Goal: Transaction & Acquisition: Purchase product/service

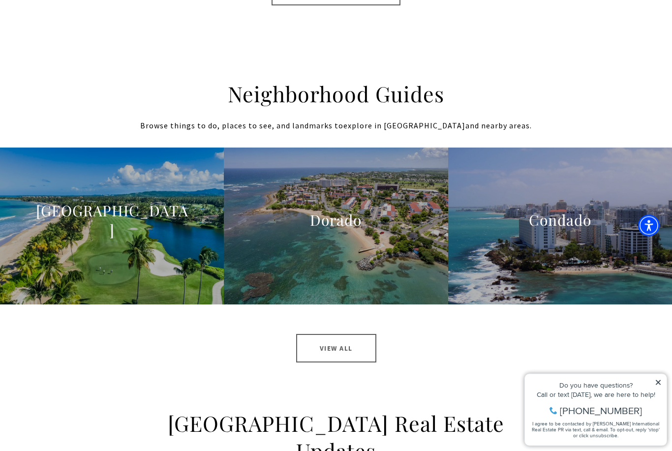
scroll to position [908, 0]
click at [64, 218] on div "St. Regis Bahia Beach Learn More" at bounding box center [111, 226] width 157 height 51
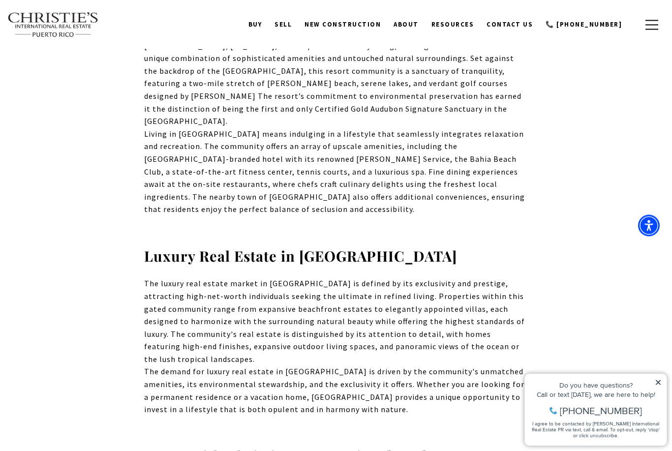
scroll to position [501, 0]
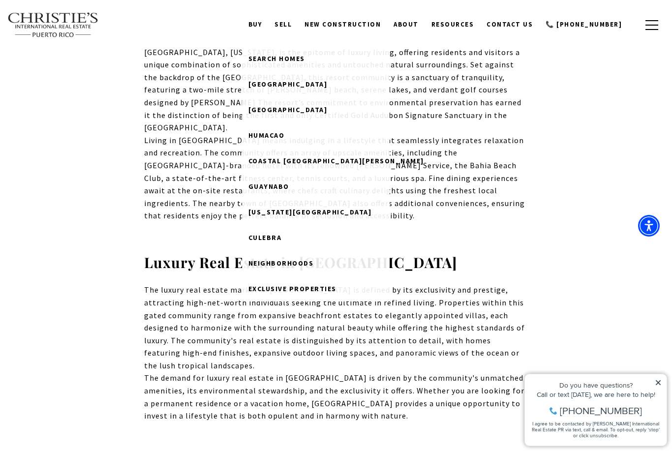
click at [305, 62] on span "Search Homes" at bounding box center [277, 58] width 57 height 9
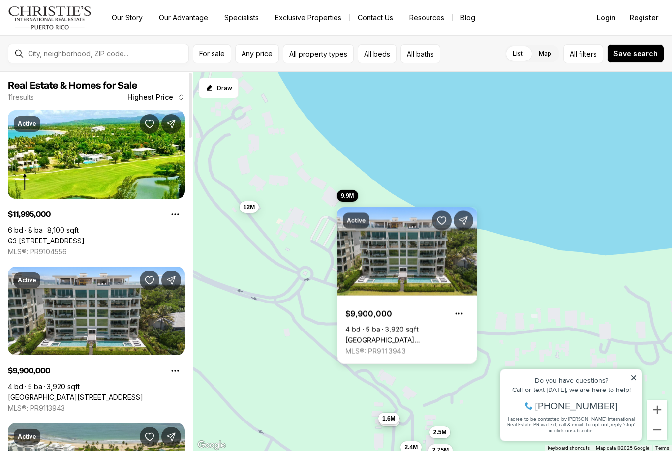
click at [408, 336] on link "[GEOGRAPHIC_DATA][STREET_ADDRESS]" at bounding box center [408, 340] width 124 height 9
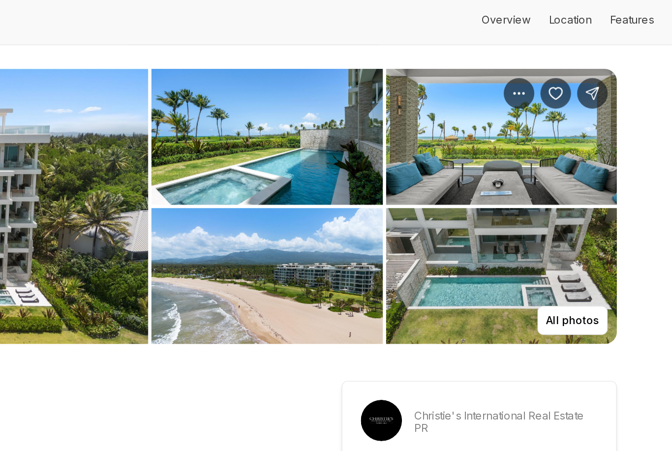
click at [591, 241] on p "All photos" at bounding box center [608, 245] width 34 height 8
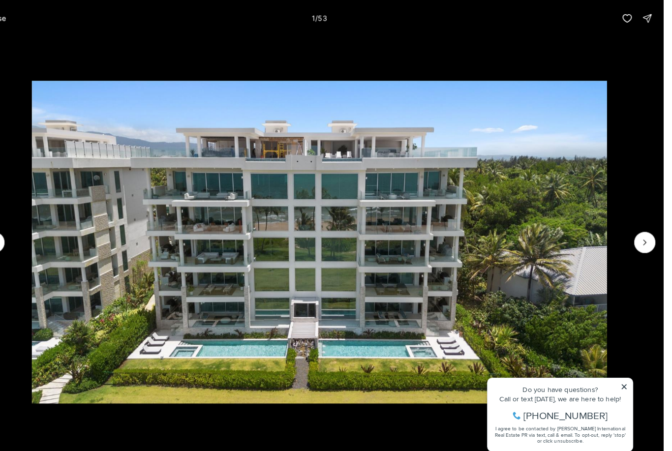
scroll to position [7, 0]
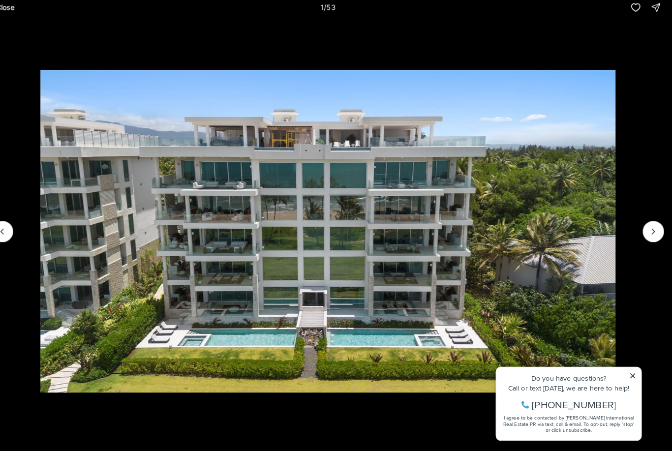
click at [617, 233] on img "1 of 53" at bounding box center [336, 237] width 562 height 316
click at [653, 234] on icon "Next slide" at bounding box center [654, 236] width 2 height 5
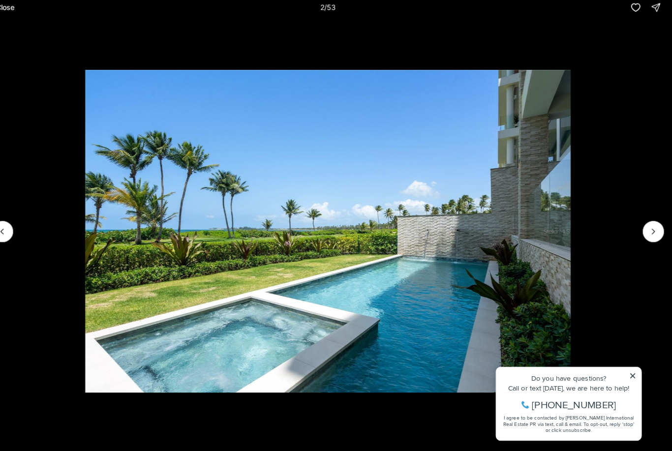
click at [649, 232] on icon "Next slide" at bounding box center [654, 237] width 10 height 10
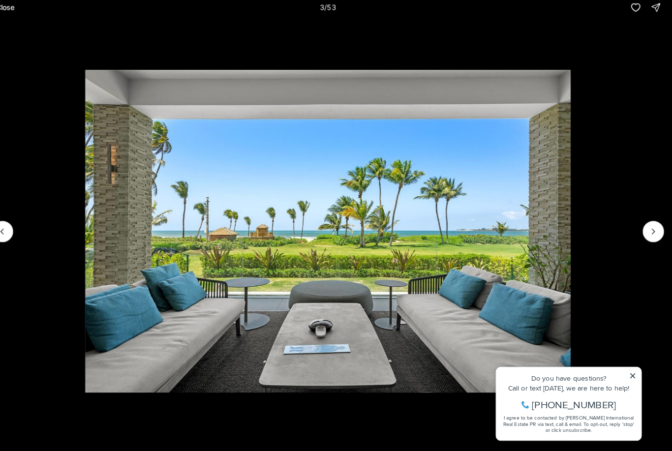
click at [573, 236] on img "3 of 53" at bounding box center [336, 237] width 474 height 316
click at [644, 231] on button "Next slide" at bounding box center [654, 236] width 21 height 21
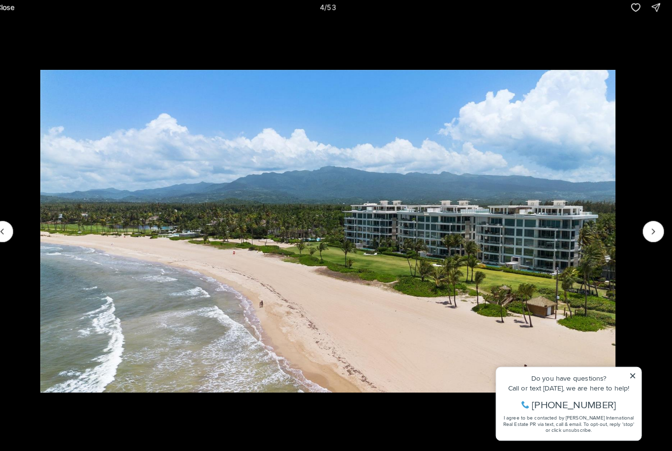
click at [649, 232] on icon "Next slide" at bounding box center [654, 237] width 10 height 10
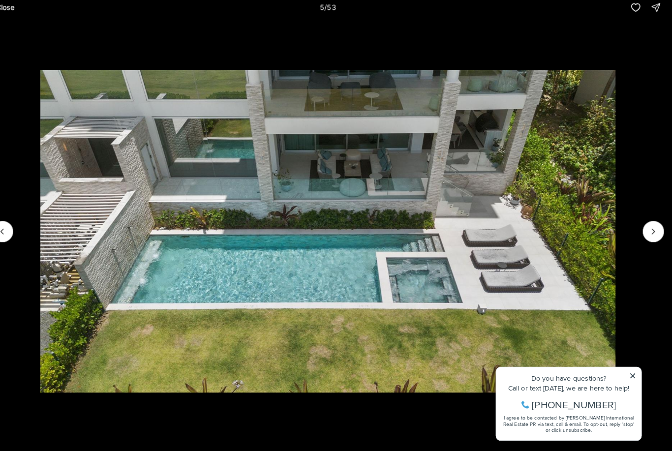
click at [649, 232] on icon "Next slide" at bounding box center [654, 237] width 10 height 10
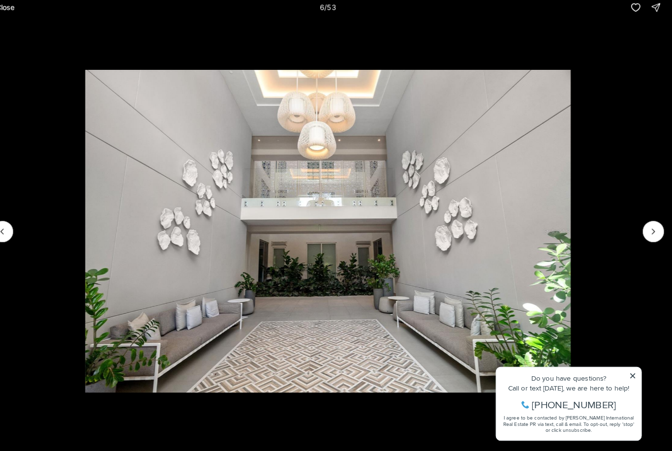
click at [644, 235] on button "Next slide" at bounding box center [654, 236] width 21 height 21
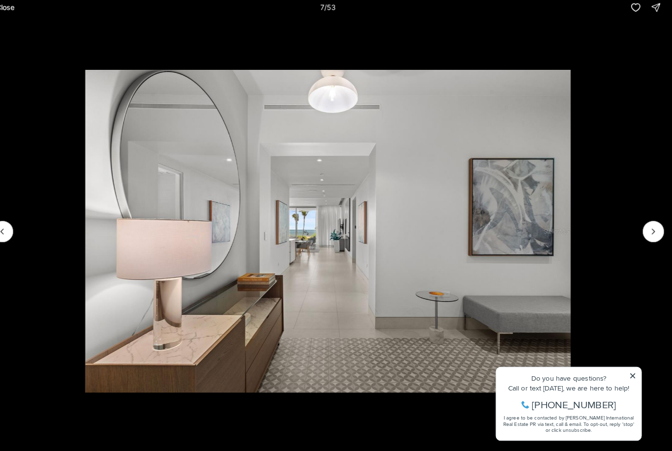
click at [573, 235] on img "7 of 53" at bounding box center [336, 237] width 474 height 316
click at [649, 232] on icon "Next slide" at bounding box center [654, 237] width 10 height 10
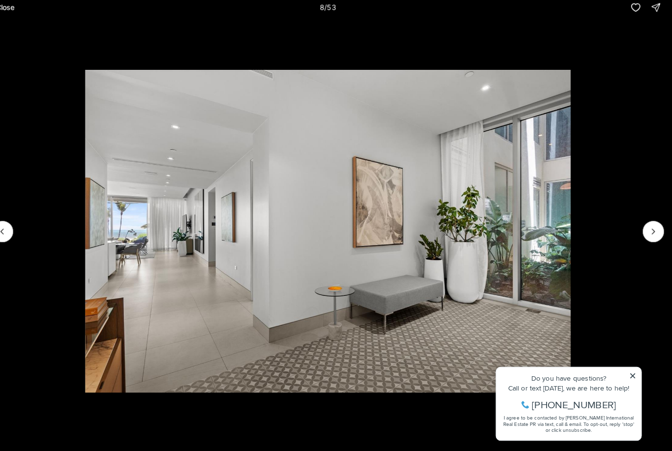
click at [573, 228] on img "8 of 53" at bounding box center [336, 237] width 474 height 316
click at [573, 233] on img "8 of 53" at bounding box center [336, 237] width 474 height 316
click at [649, 232] on icon "Next slide" at bounding box center [654, 237] width 10 height 10
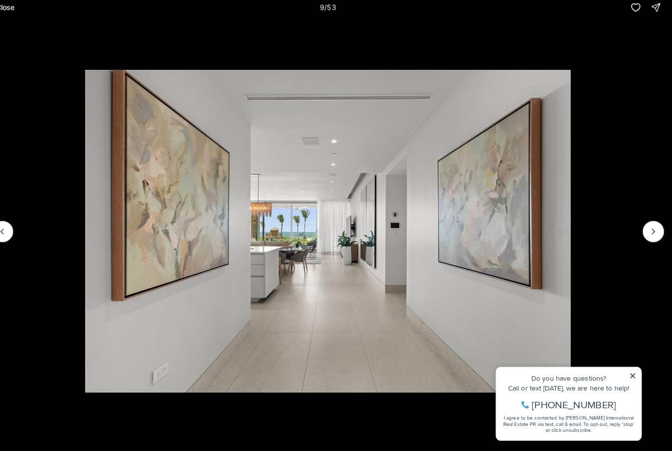
click at [644, 226] on button "Next slide" at bounding box center [654, 236] width 21 height 21
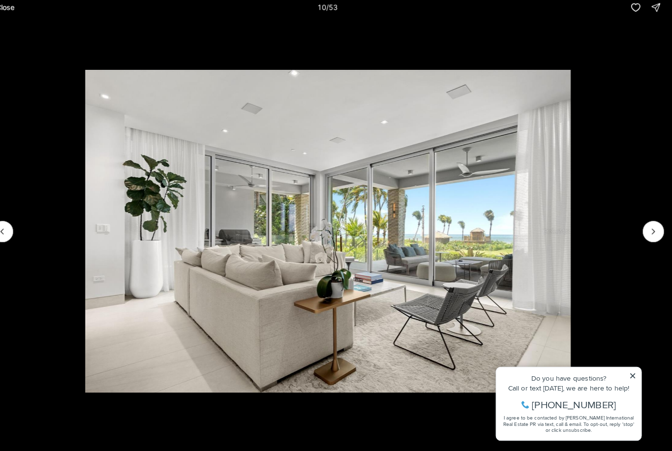
click at [644, 226] on button "Next slide" at bounding box center [654, 236] width 21 height 21
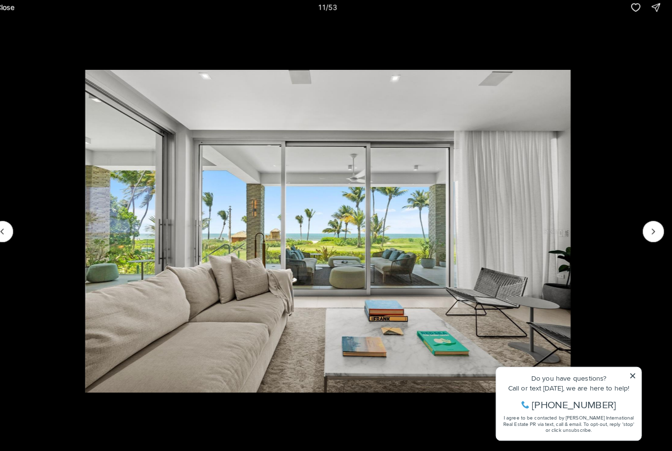
click at [649, 232] on icon "Next slide" at bounding box center [654, 237] width 10 height 10
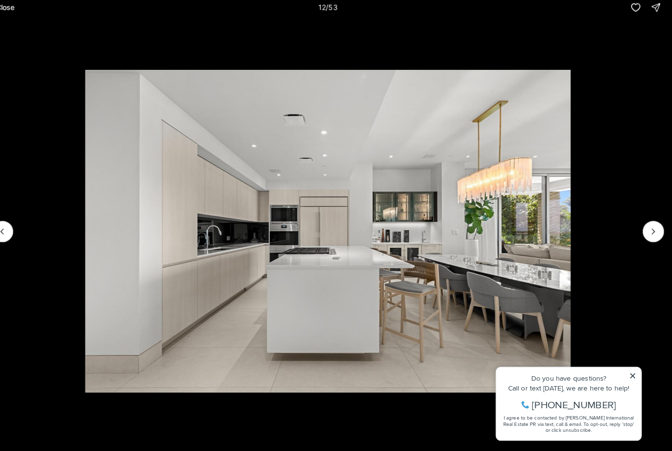
click at [649, 232] on icon "Next slide" at bounding box center [654, 237] width 10 height 10
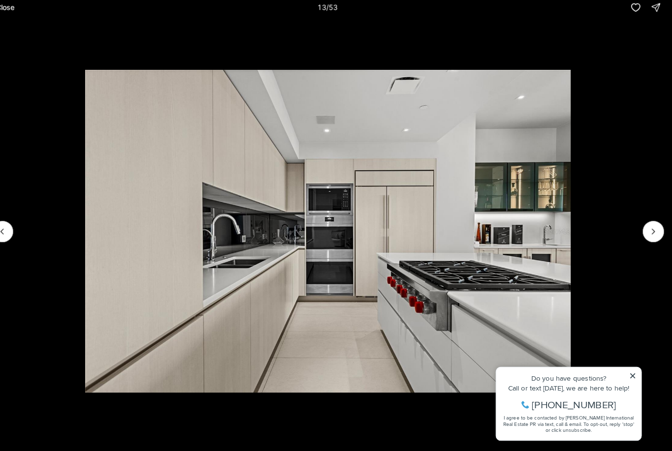
click at [649, 232] on icon "Next slide" at bounding box center [654, 237] width 10 height 10
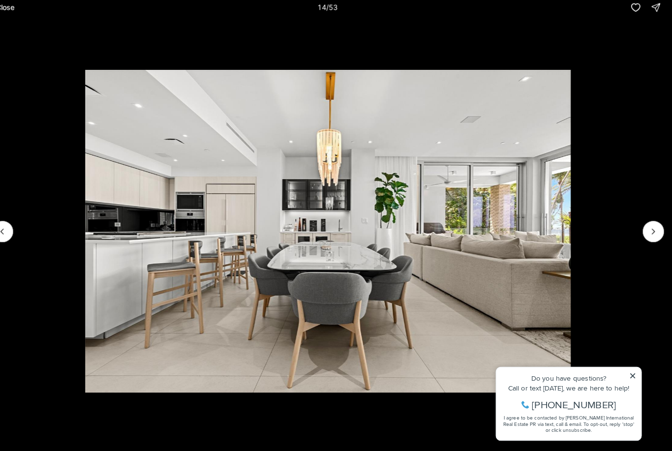
click at [644, 230] on button "Next slide" at bounding box center [654, 236] width 21 height 21
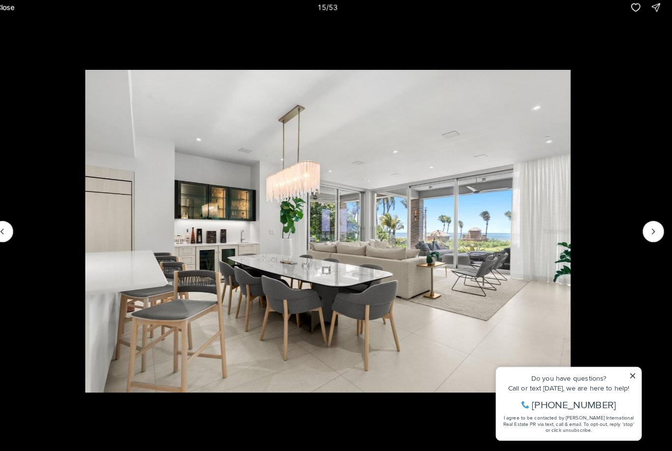
click at [644, 230] on button "Next slide" at bounding box center [654, 236] width 21 height 21
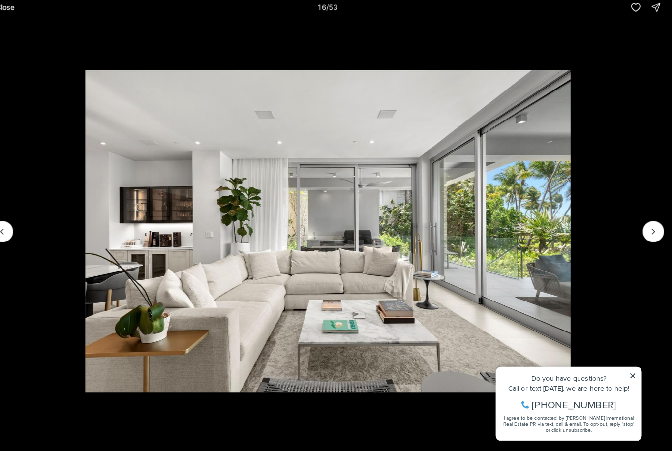
click at [644, 230] on button "Next slide" at bounding box center [654, 236] width 21 height 21
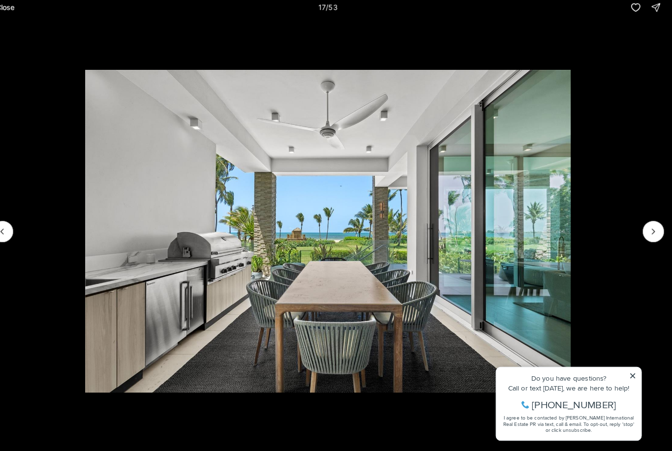
click at [649, 232] on icon "Next slide" at bounding box center [654, 237] width 10 height 10
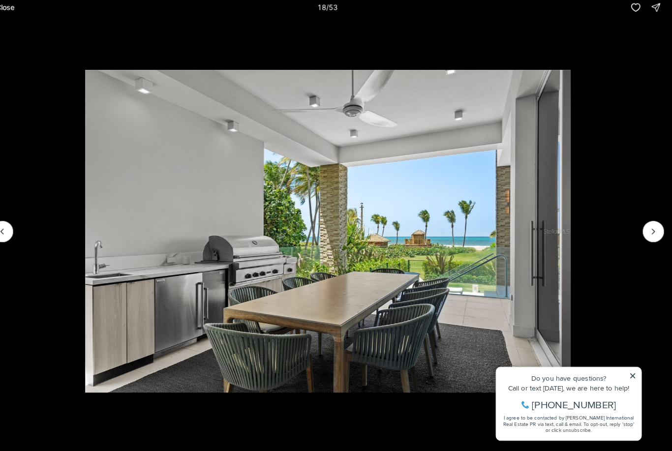
click at [649, 232] on icon "Next slide" at bounding box center [654, 237] width 10 height 10
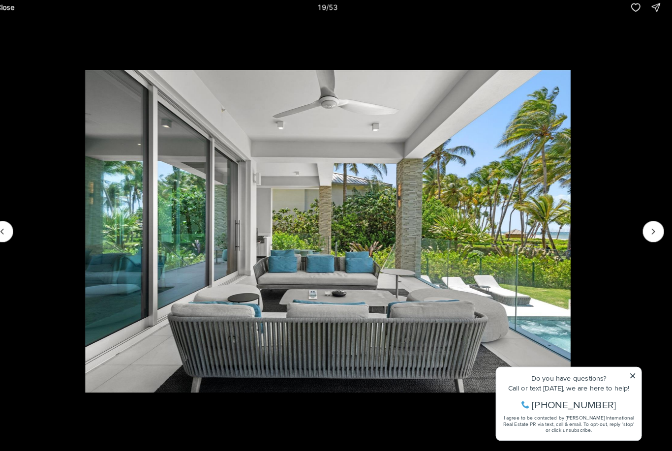
click at [649, 232] on icon "Next slide" at bounding box center [654, 237] width 10 height 10
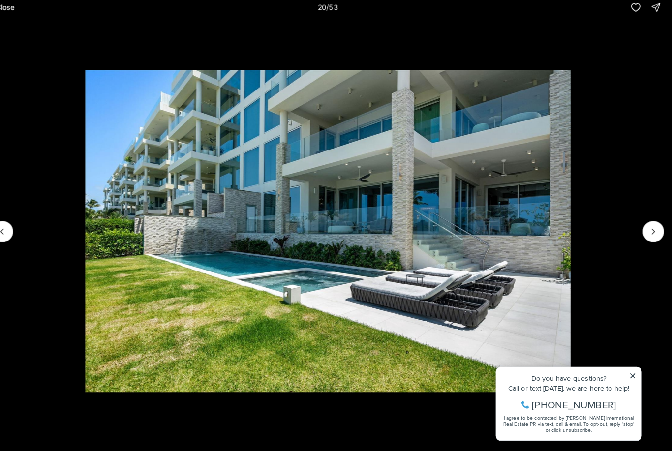
click at [649, 232] on icon "Next slide" at bounding box center [654, 237] width 10 height 10
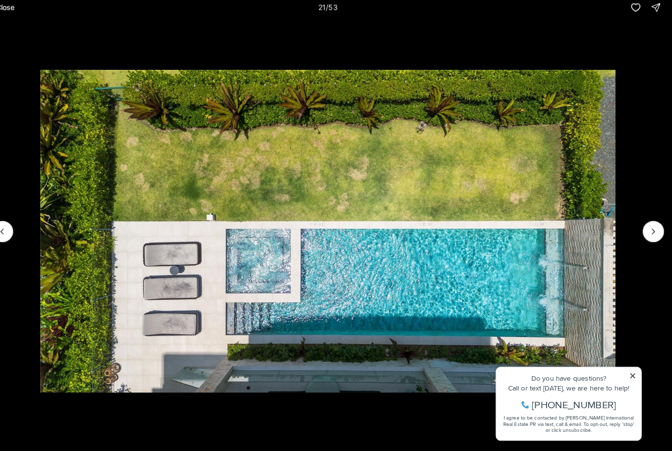
click at [649, 232] on icon "Next slide" at bounding box center [654, 237] width 10 height 10
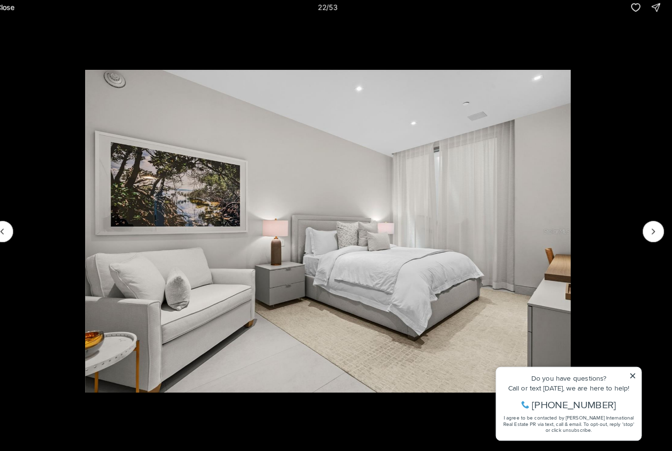
click at [644, 230] on button "Next slide" at bounding box center [654, 236] width 21 height 21
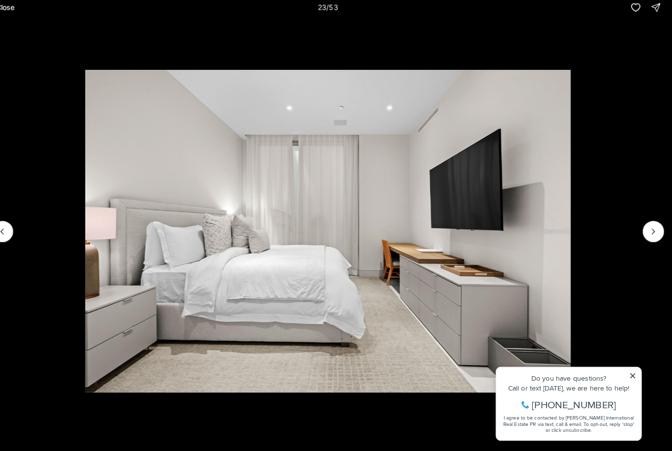
click at [644, 228] on button "Next slide" at bounding box center [654, 236] width 21 height 21
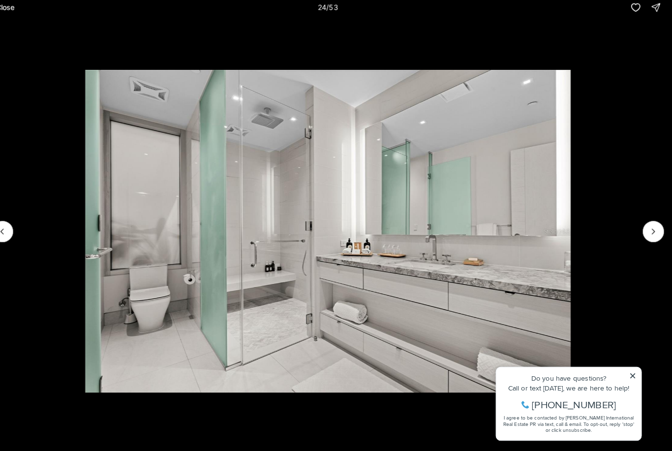
click at [644, 226] on button "Next slide" at bounding box center [654, 236] width 21 height 21
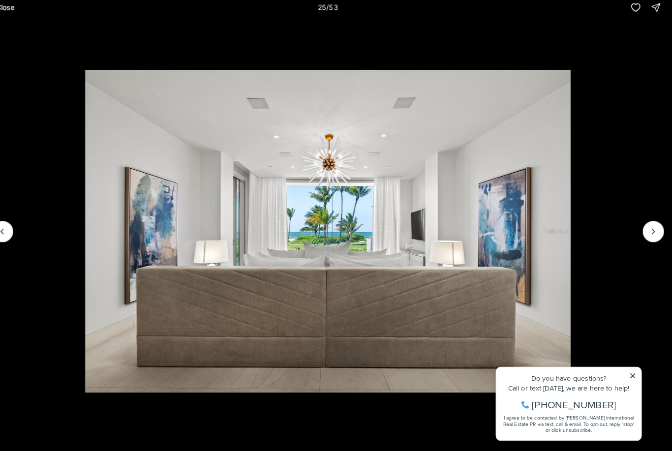
click at [644, 226] on button "Next slide" at bounding box center [654, 236] width 21 height 21
